Goal: Check status: Check status

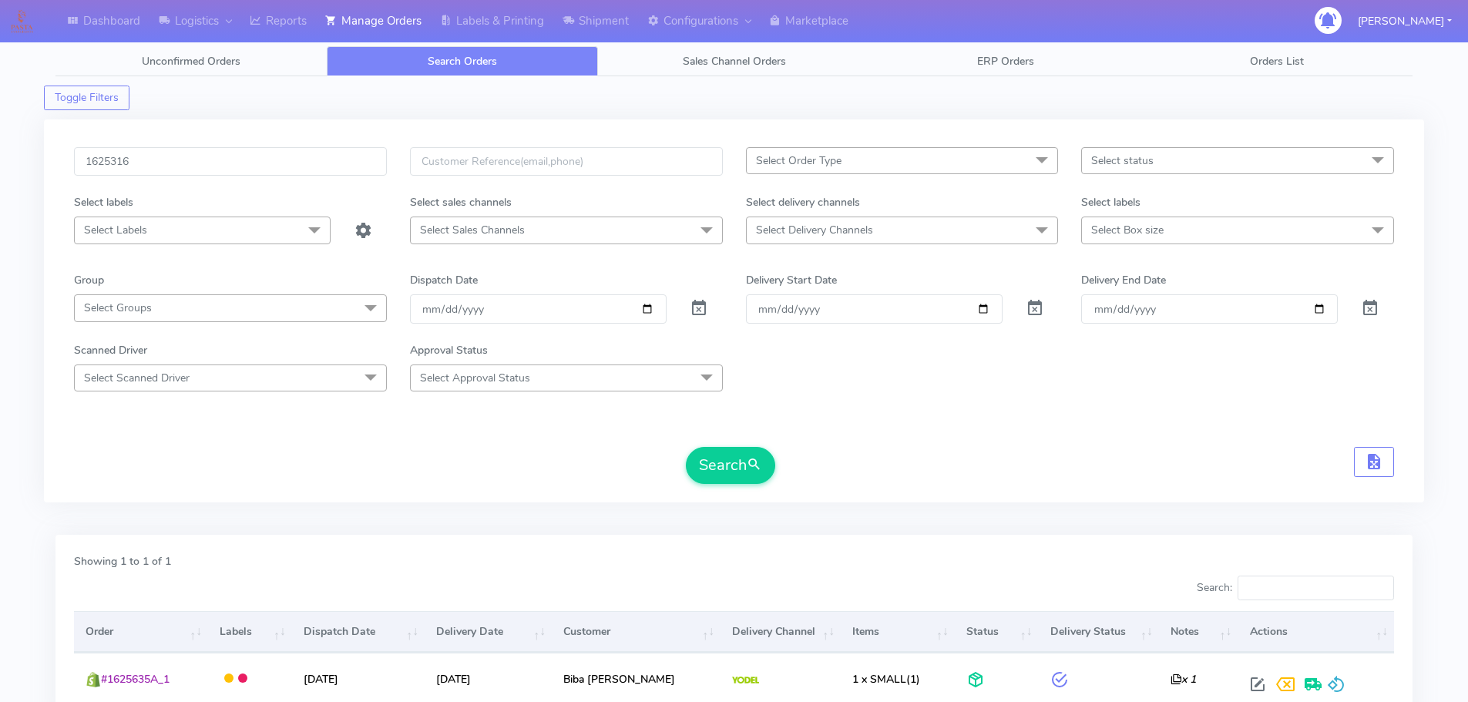
click at [686, 447] on button "Search" at bounding box center [730, 465] width 89 height 37
click at [297, 170] on input "1625316" at bounding box center [230, 161] width 313 height 29
click at [686, 447] on button "Search" at bounding box center [730, 465] width 89 height 37
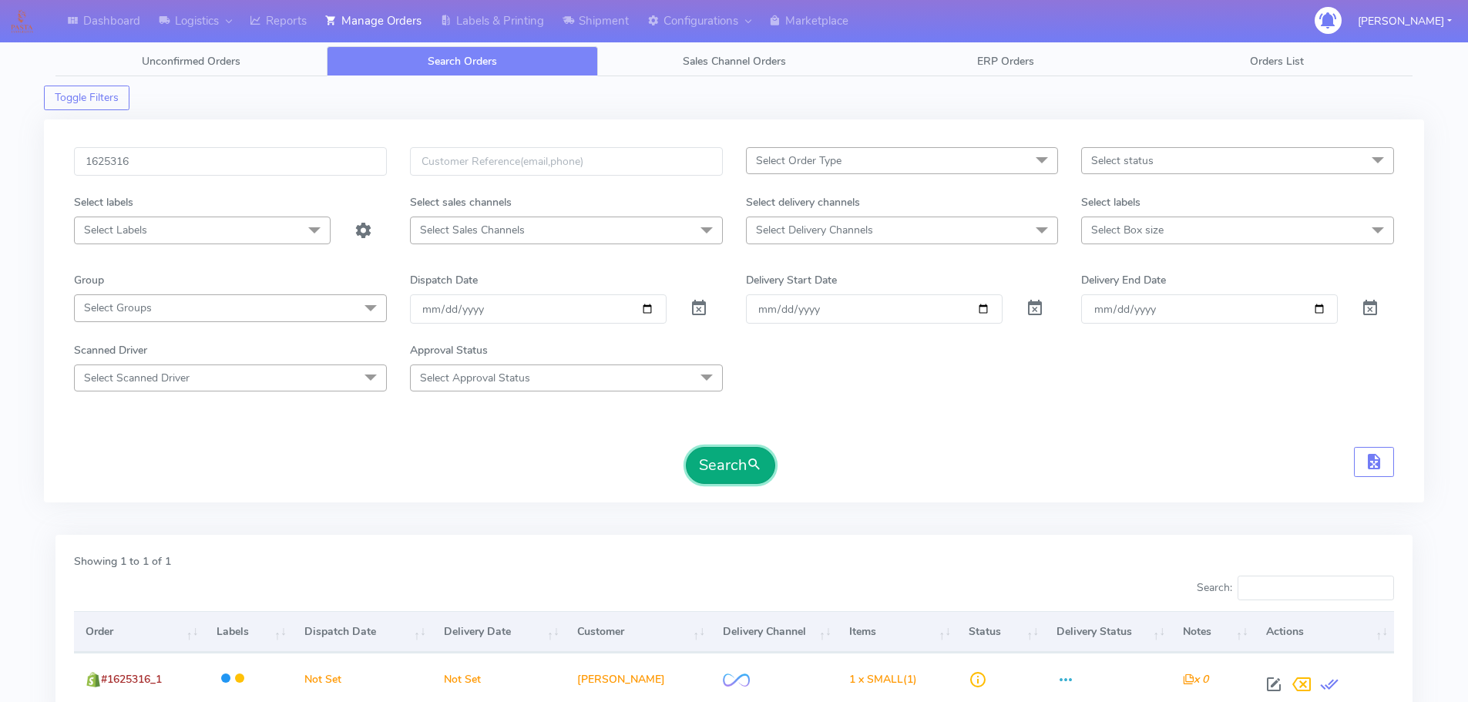
click at [743, 459] on button "Search" at bounding box center [730, 465] width 89 height 37
click at [277, 156] on input "1625316" at bounding box center [230, 161] width 313 height 29
type input "1625316A"
click at [686, 447] on button "Search" at bounding box center [730, 465] width 89 height 37
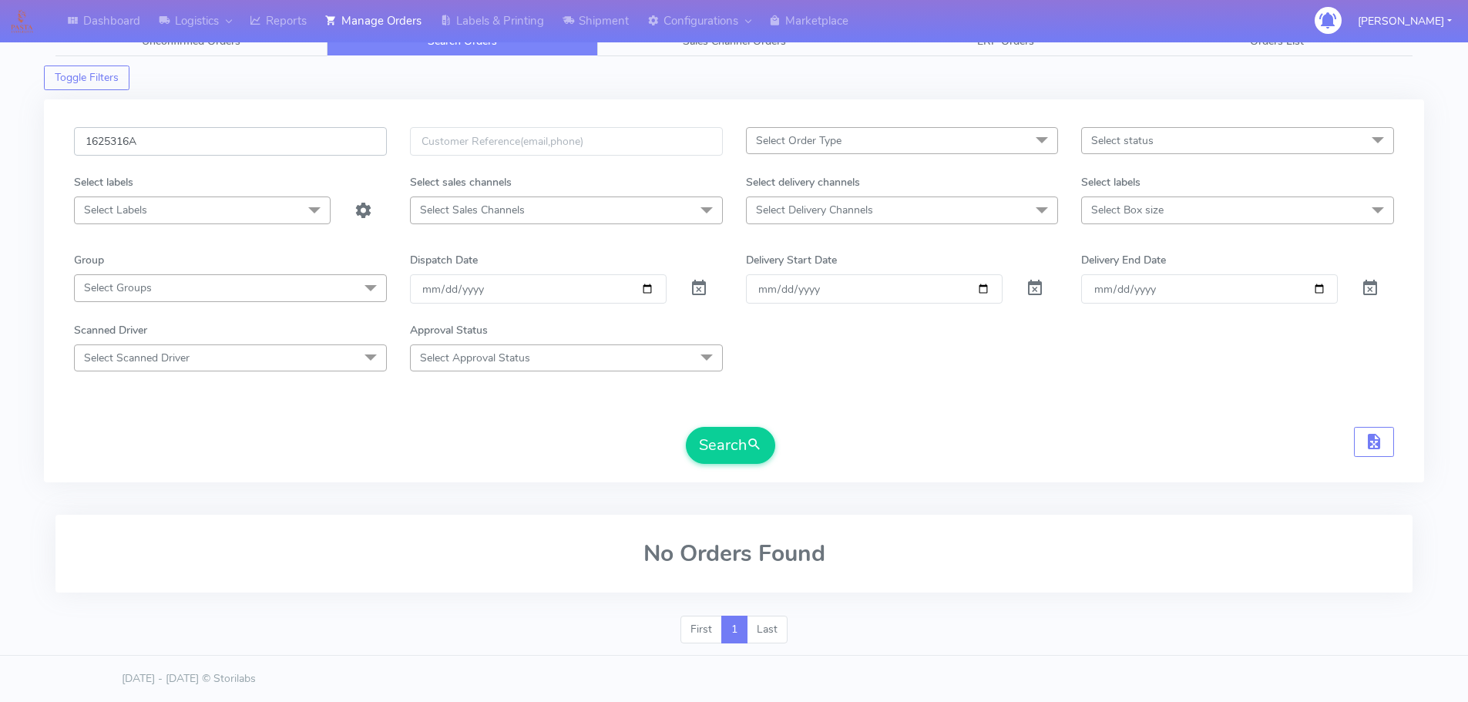
scroll to position [20, 0]
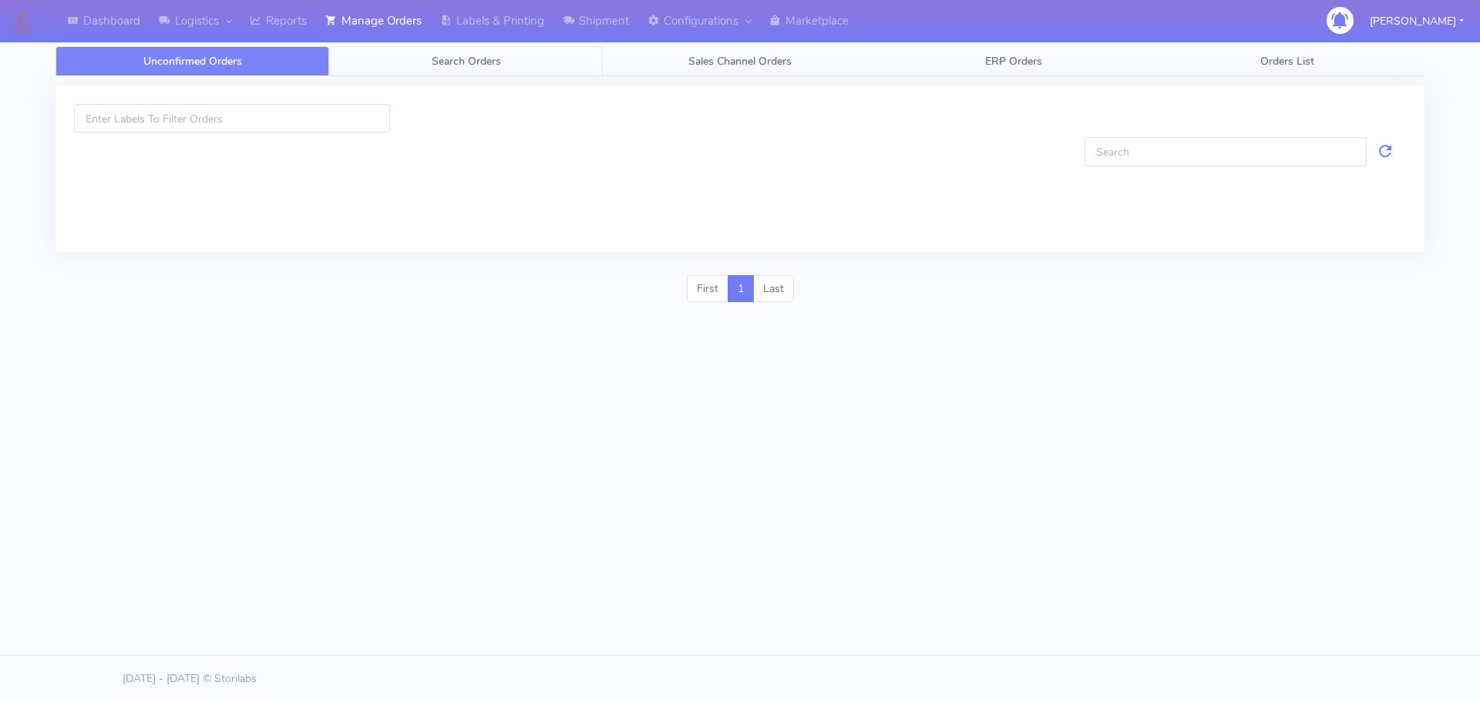
click at [476, 69] on link "Search Orders" at bounding box center [466, 61] width 274 height 30
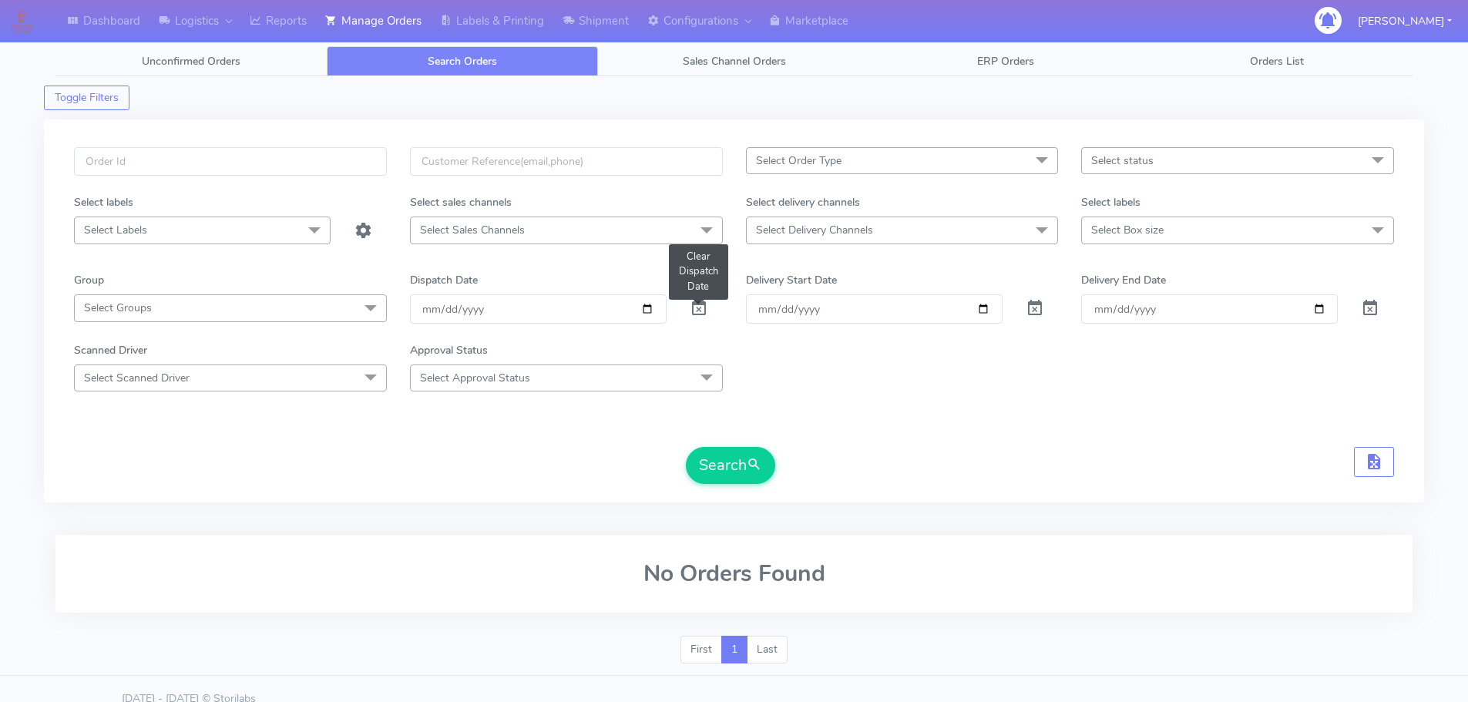
click at [707, 315] on span at bounding box center [699, 311] width 18 height 15
click at [291, 173] on input "text" at bounding box center [230, 161] width 313 height 29
paste input "1625316"
type input "1625316"
click at [686, 447] on button "Search" at bounding box center [730, 465] width 89 height 37
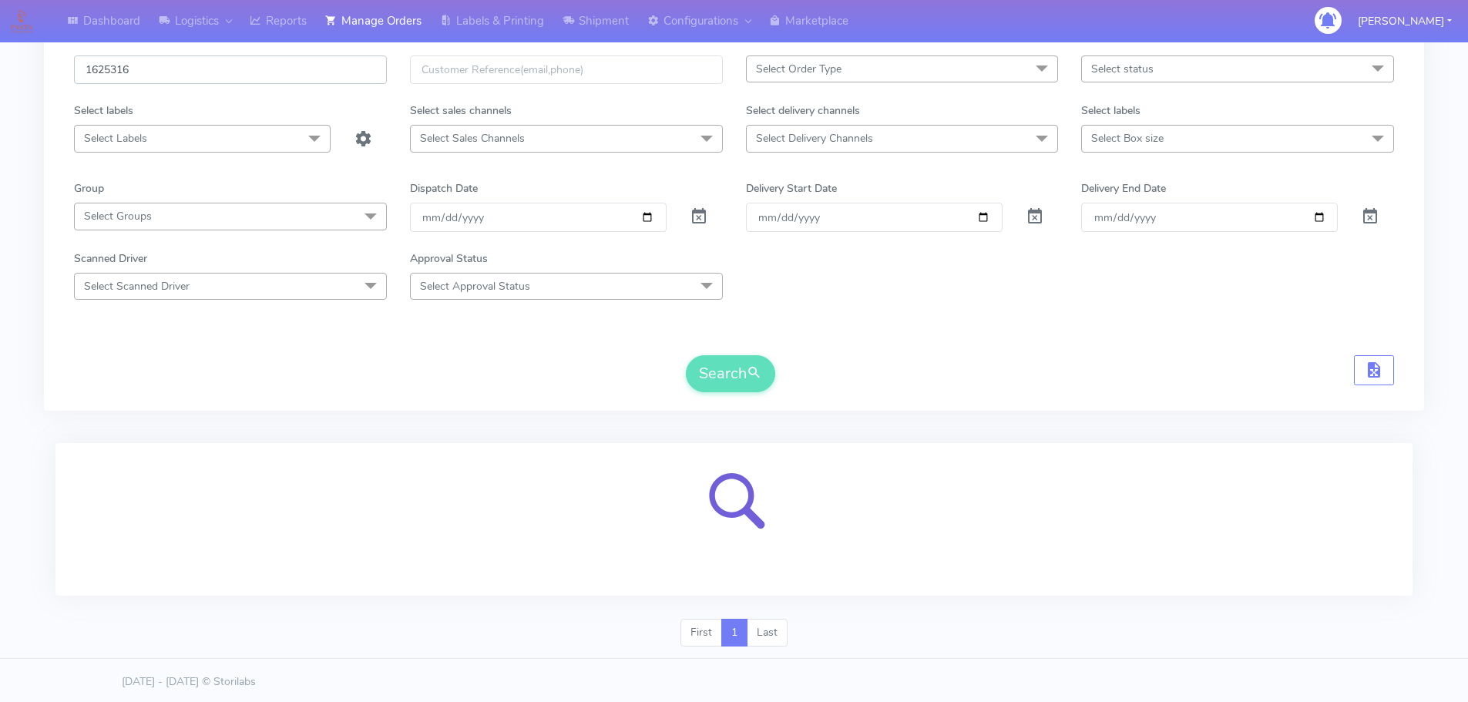
scroll to position [95, 0]
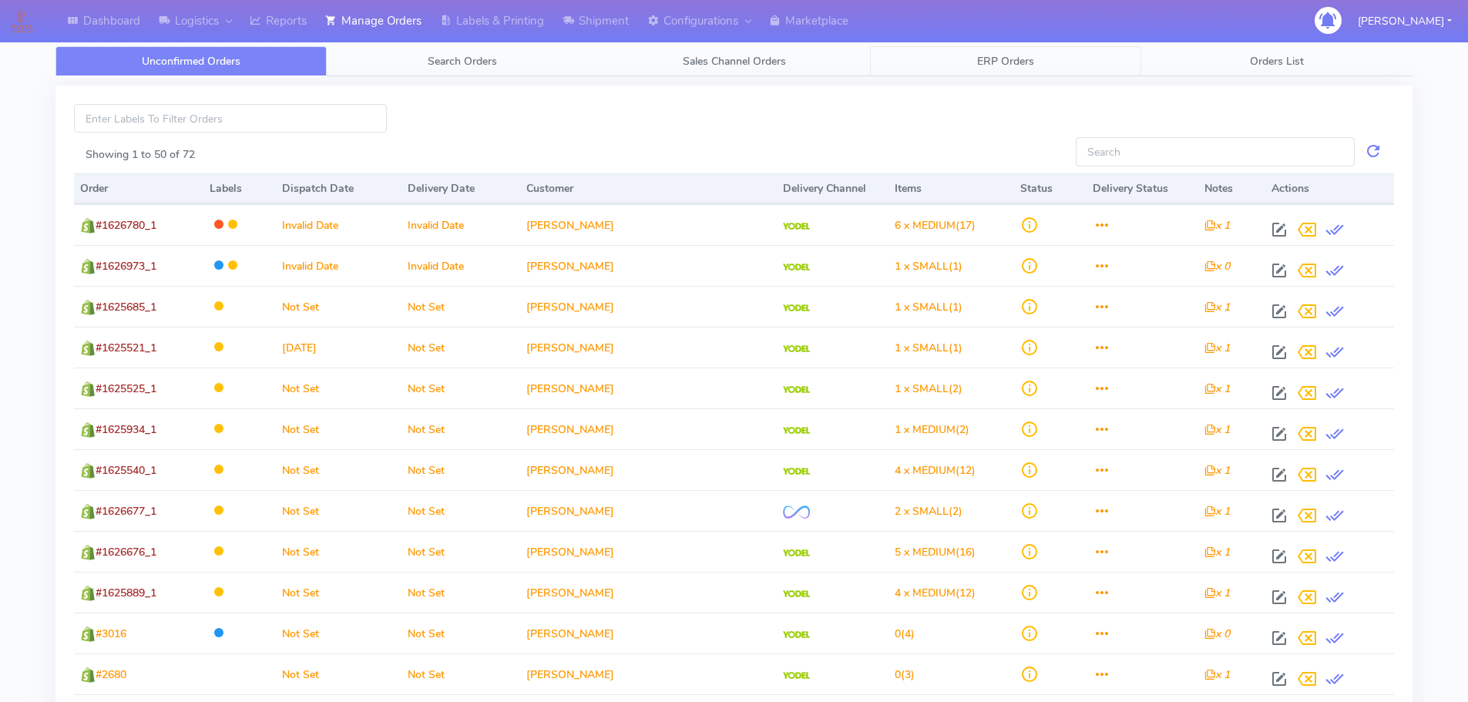
click at [1112, 76] on link "ERP Orders" at bounding box center [1005, 61] width 271 height 30
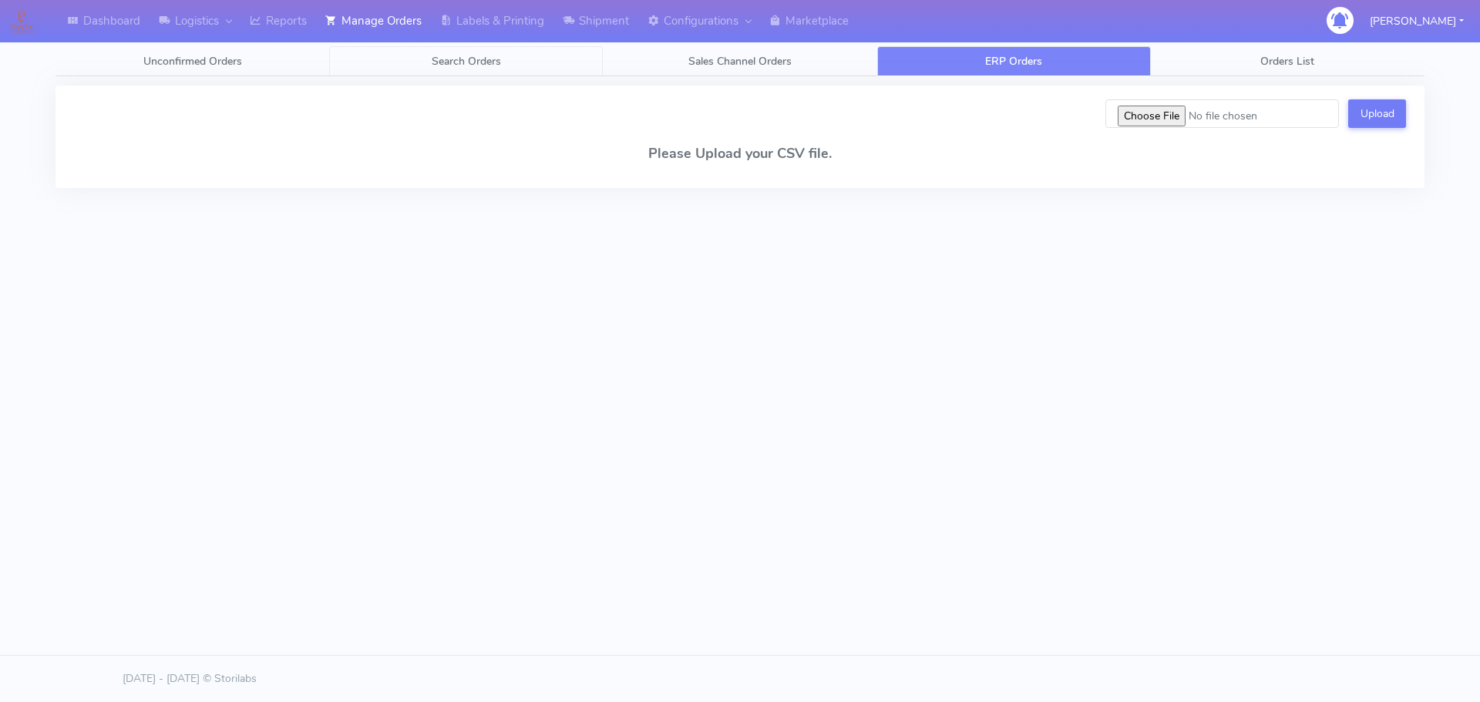
click at [502, 75] on link "Search Orders" at bounding box center [466, 61] width 274 height 30
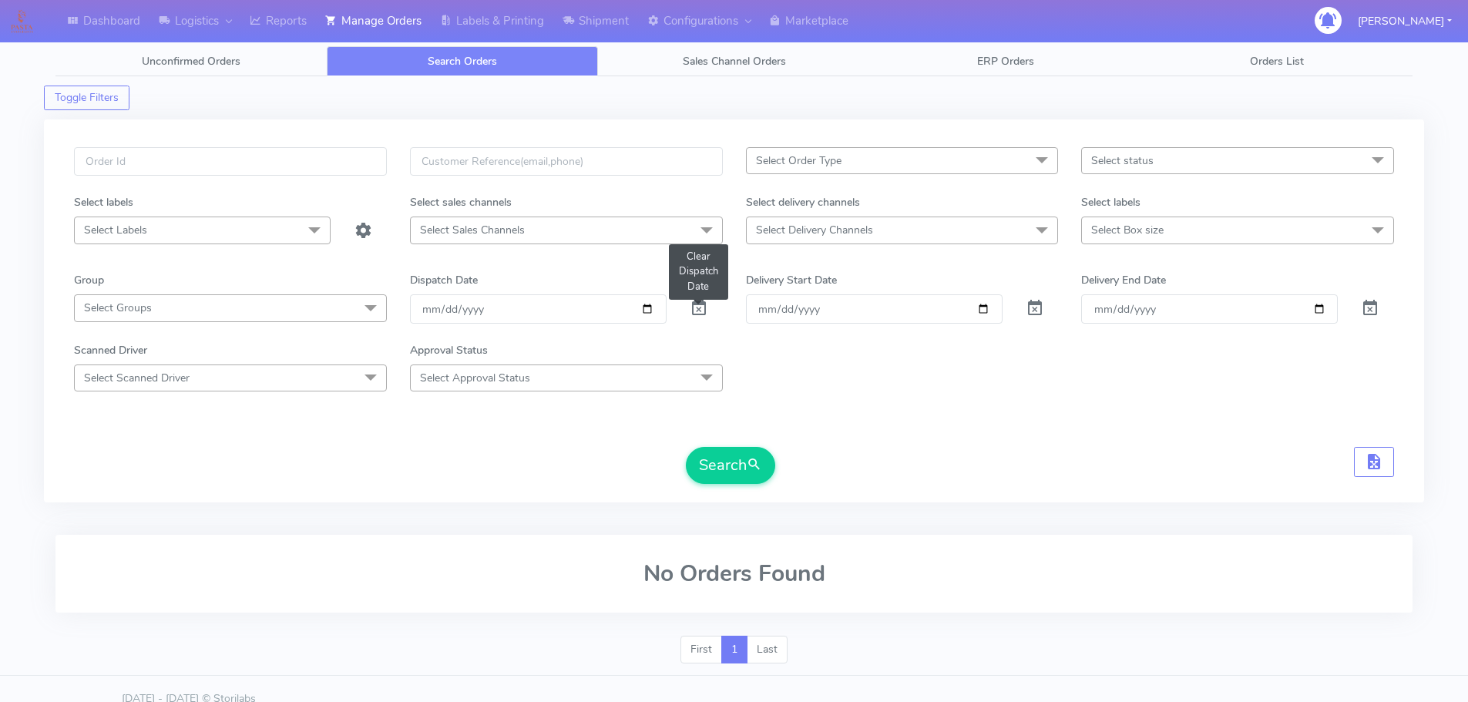
click at [694, 304] on span at bounding box center [699, 311] width 18 height 15
click at [286, 146] on div "Select Order Type Select All MEALS ATAVI One Off Pasta Club Gift Kit Event Unkn…" at bounding box center [734, 310] width 1380 height 383
click at [299, 160] on input "text" at bounding box center [230, 161] width 313 height 29
paste input "1625316"
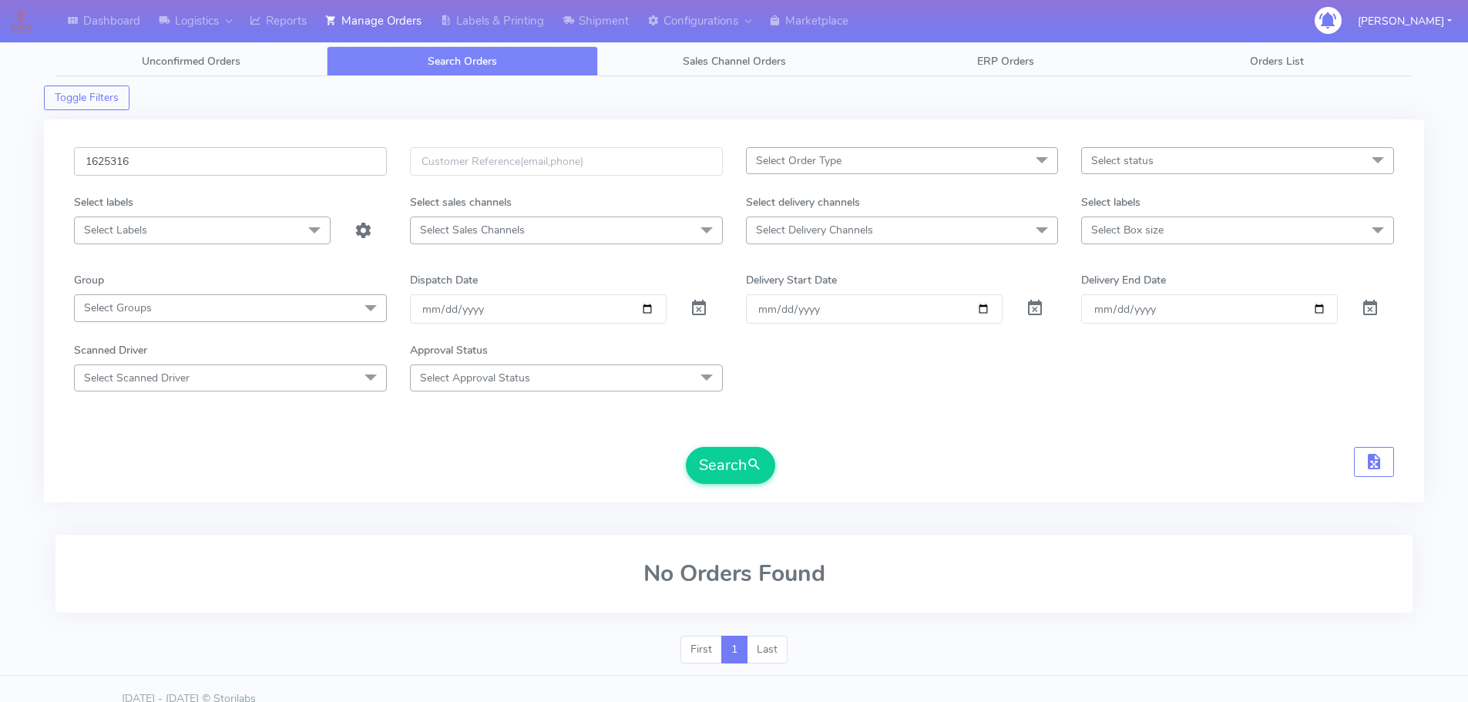
click at [686, 447] on button "Search" at bounding box center [730, 465] width 89 height 37
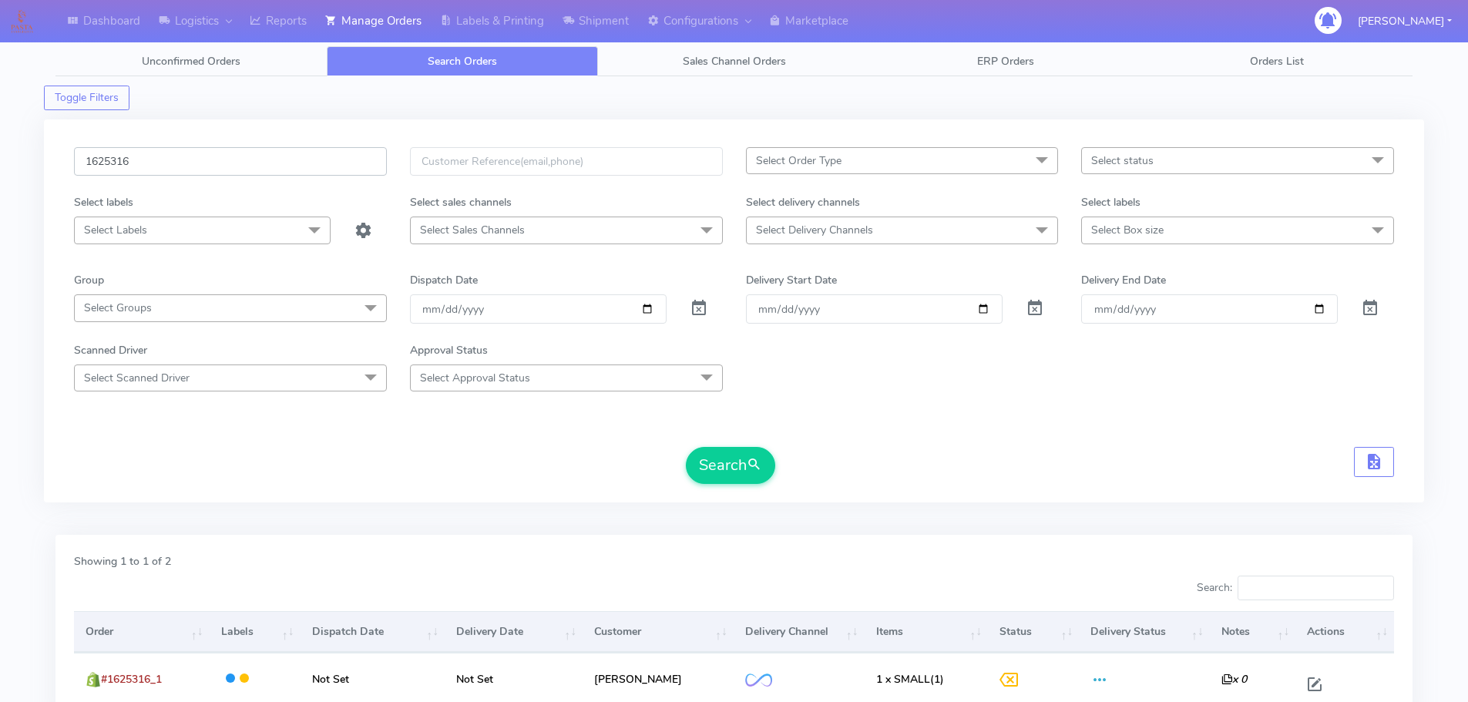
click at [293, 163] on input "1625316" at bounding box center [230, 161] width 313 height 29
type input "1625316A"
click at [686, 447] on button "Search" at bounding box center [730, 465] width 89 height 37
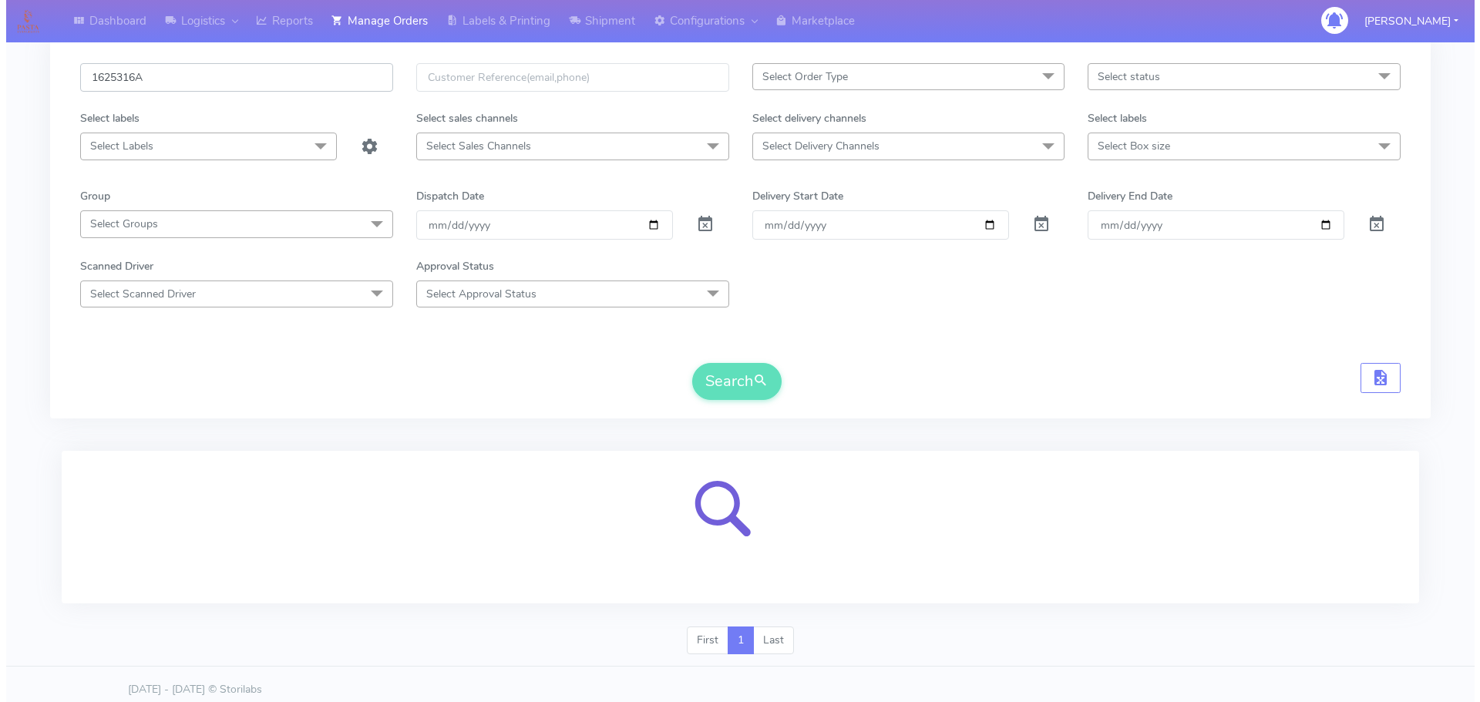
scroll to position [95, 0]
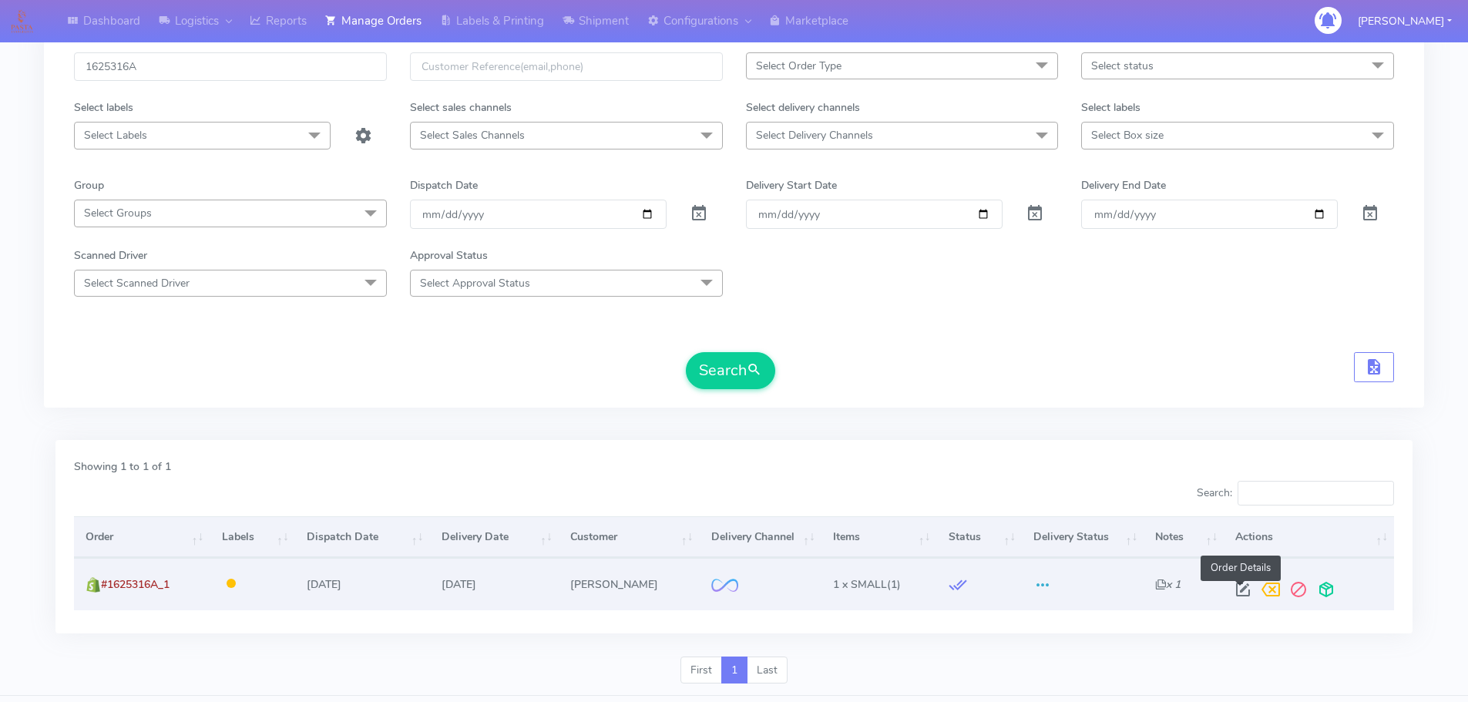
click at [1239, 590] on span at bounding box center [1243, 593] width 28 height 15
select select "2"
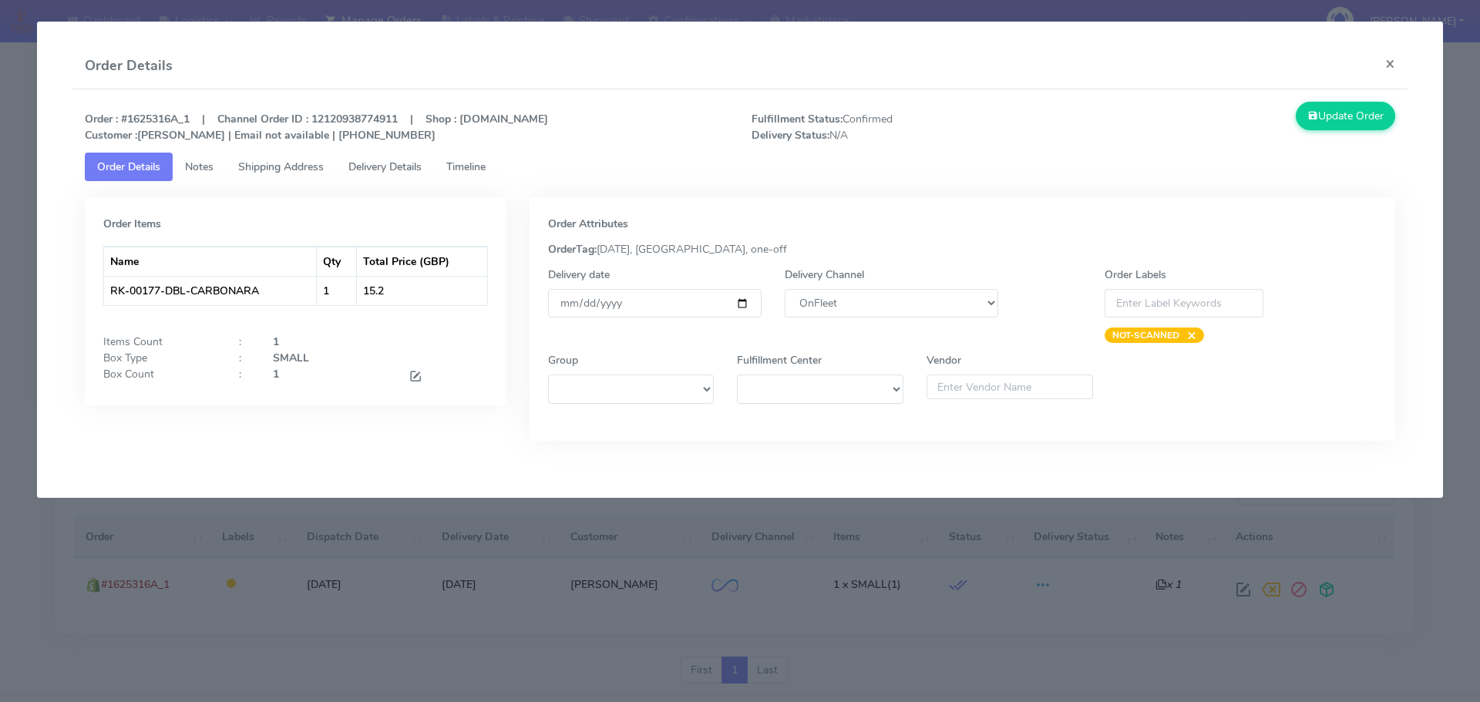
click at [480, 161] on span "Timeline" at bounding box center [465, 167] width 39 height 15
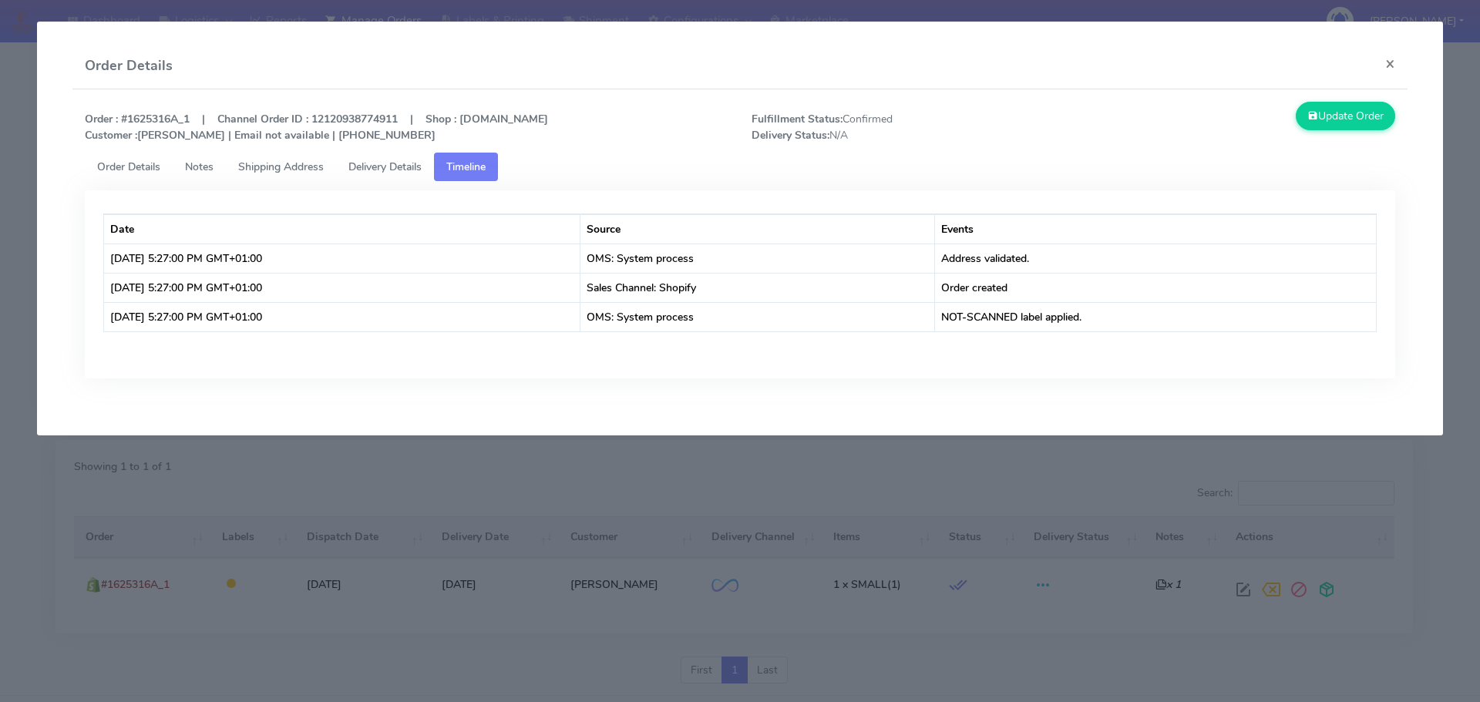
click at [308, 472] on modal-container "Order Details × Order : #1625316A_1 | Channel Order ID : 12120938774911 | Shop …" at bounding box center [740, 351] width 1480 height 702
